Goal: Task Accomplishment & Management: Manage account settings

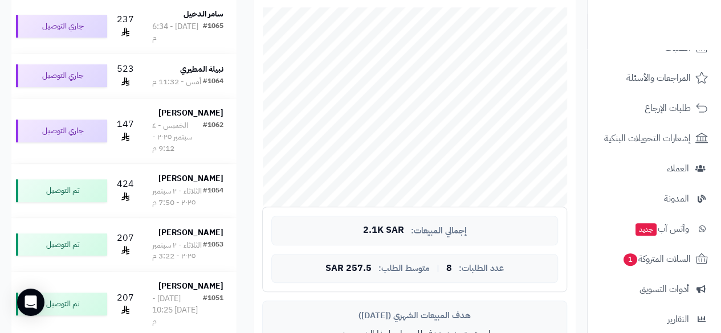
scroll to position [86, 0]
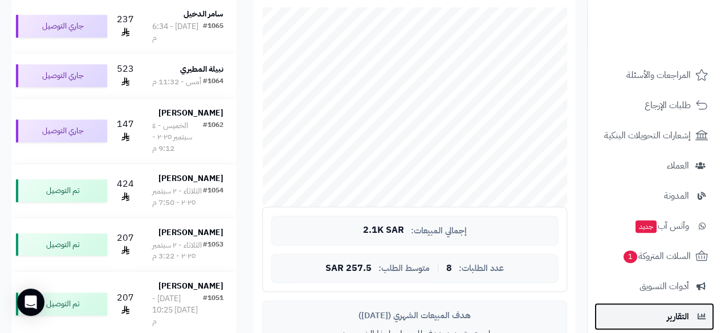
click at [668, 318] on span "التقارير" at bounding box center [678, 317] width 22 height 16
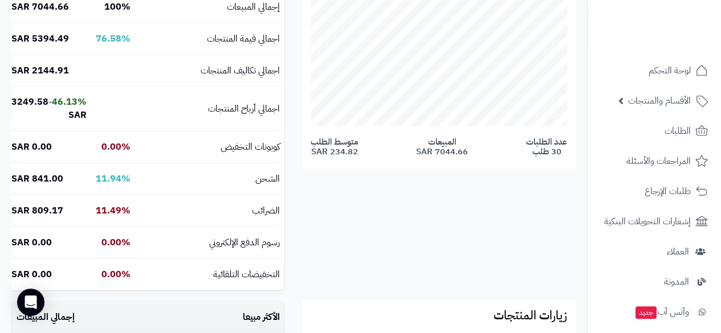
scroll to position [227, 0]
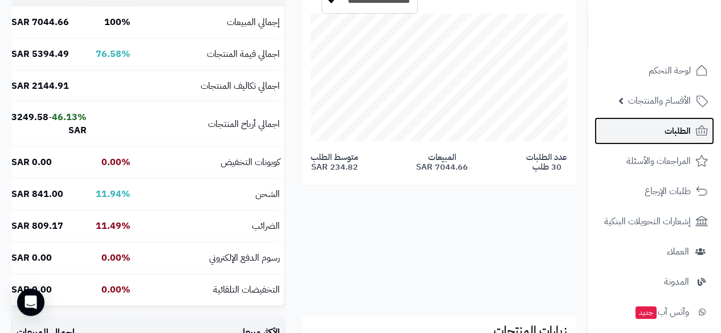
click at [672, 124] on span "الطلبات" at bounding box center [677, 131] width 26 height 16
